Goal: Task Accomplishment & Management: Manage account settings

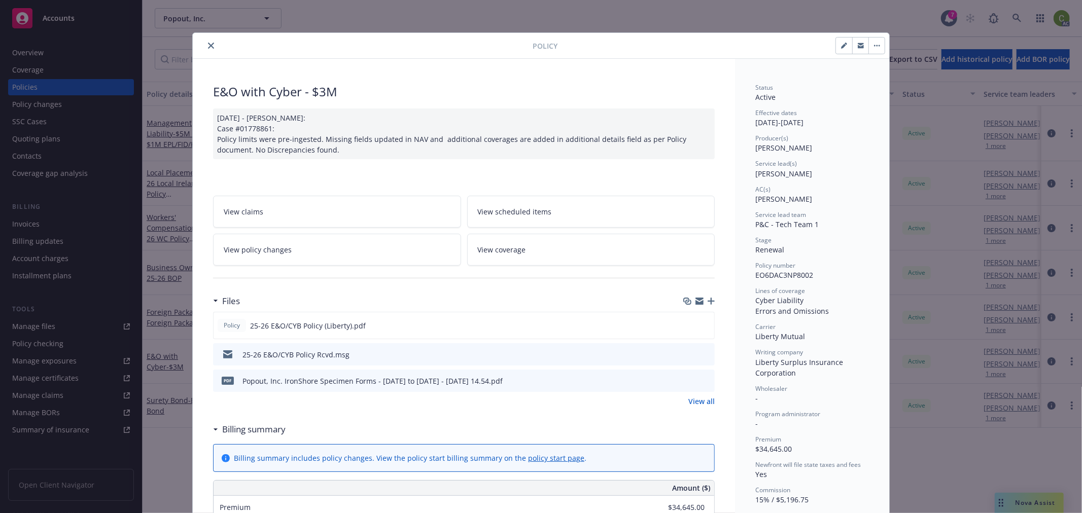
click at [208, 46] on icon "close" at bounding box center [211, 46] width 6 height 6
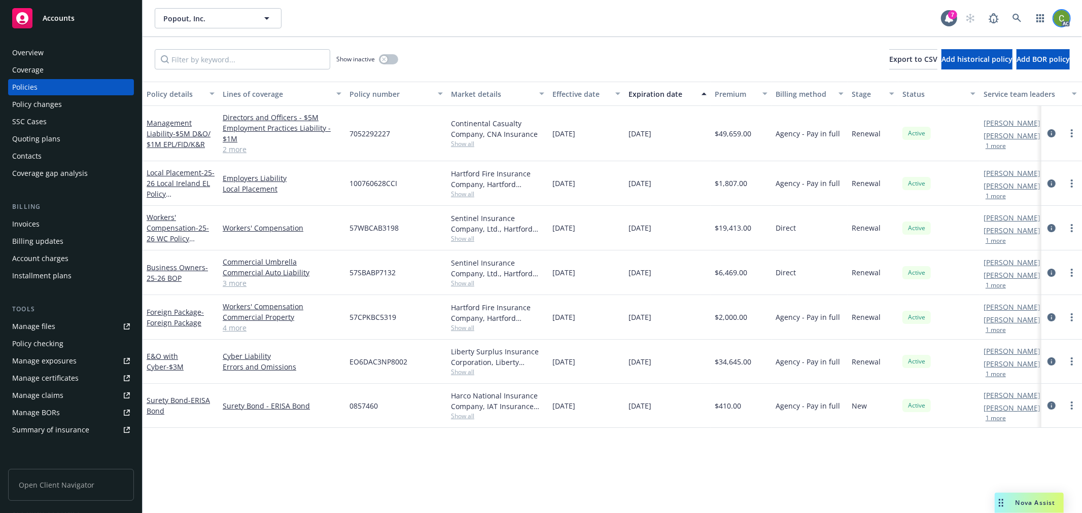
click at [1058, 17] on img at bounding box center [1062, 18] width 16 height 16
click at [1016, 46] on link "Log out" at bounding box center [1019, 46] width 101 height 20
